Goal: Navigation & Orientation: Understand site structure

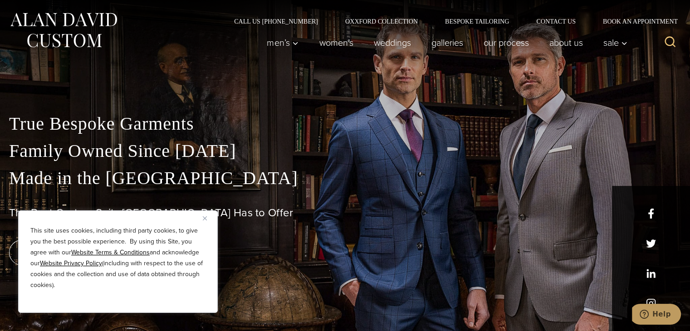
click at [202, 219] on div "This site uses cookies, including third party cookies, to give you the best pos…" at bounding box center [118, 261] width 200 height 102
click at [206, 219] on img "Close" at bounding box center [205, 218] width 4 height 4
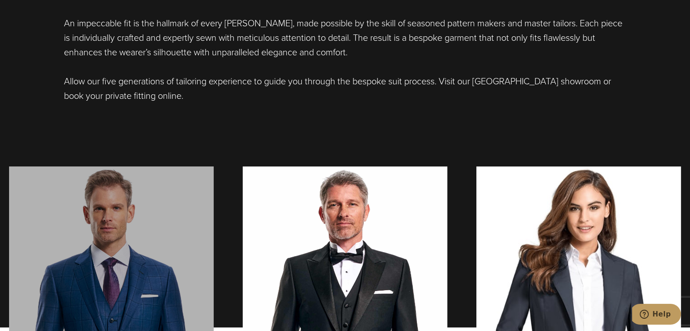
scroll to position [635, 0]
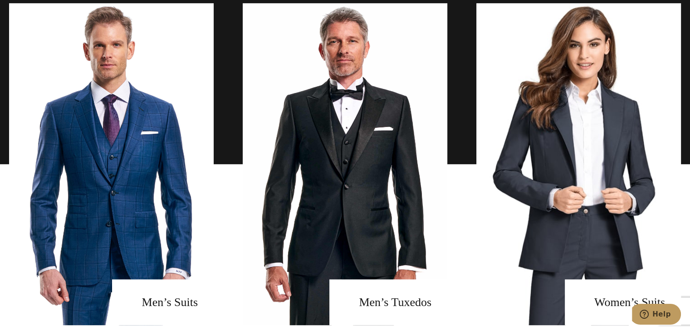
drag, startPoint x: 190, startPoint y: 106, endPoint x: 7, endPoint y: 53, distance: 190.4
click at [2, 52] on div "Men’s Suits Men’s Tuxedos Women’s Suits book an appointment virtual consultation" at bounding box center [345, 208] width 690 height 411
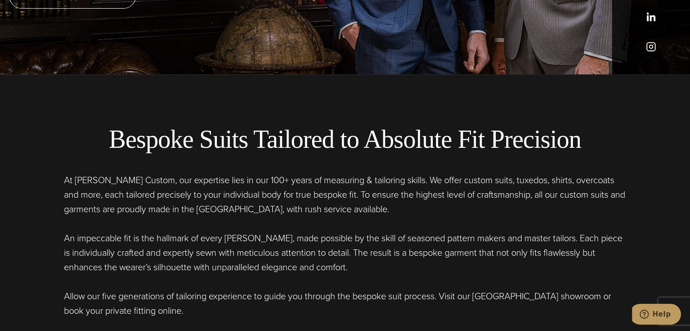
scroll to position [0, 0]
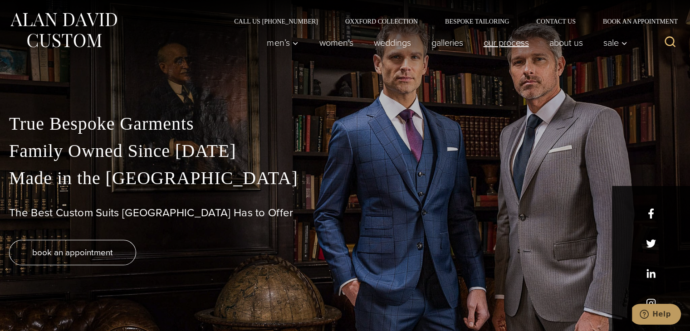
click at [507, 45] on link "Our Process" at bounding box center [506, 43] width 66 height 18
click at [560, 44] on link "About Us" at bounding box center [566, 43] width 54 height 18
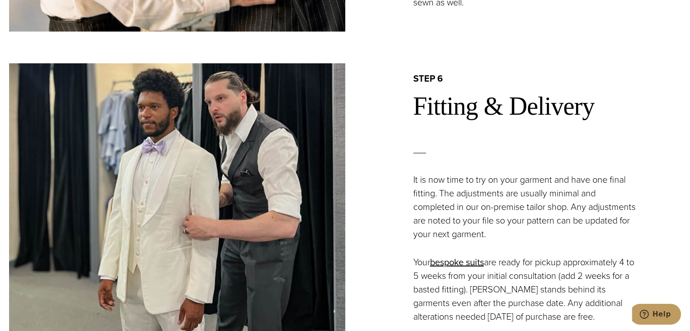
scroll to position [1861, 0]
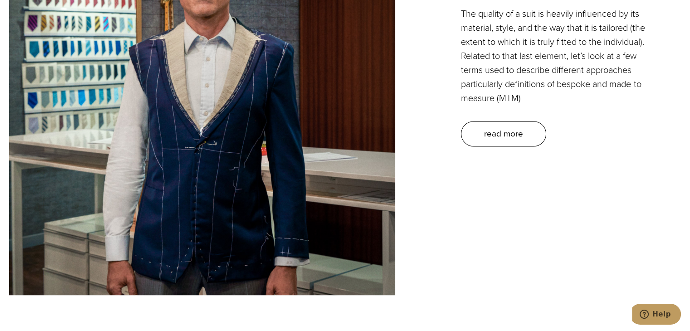
scroll to position [408, 0]
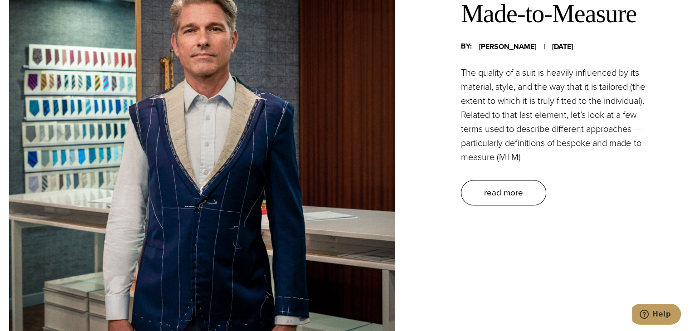
click at [491, 44] on span "Alan Horowitz" at bounding box center [507, 47] width 57 height 12
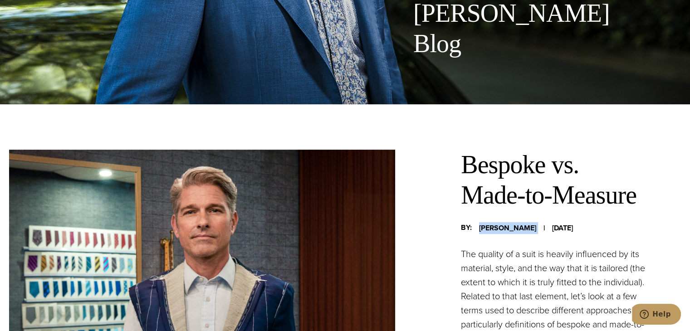
scroll to position [0, 0]
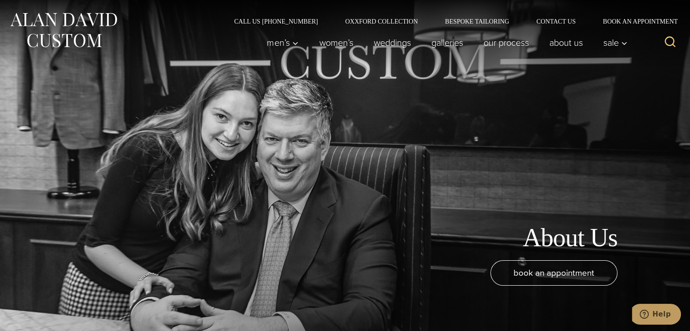
click at [107, 21] on img at bounding box center [63, 30] width 109 height 40
